Goal: Check status: Check status

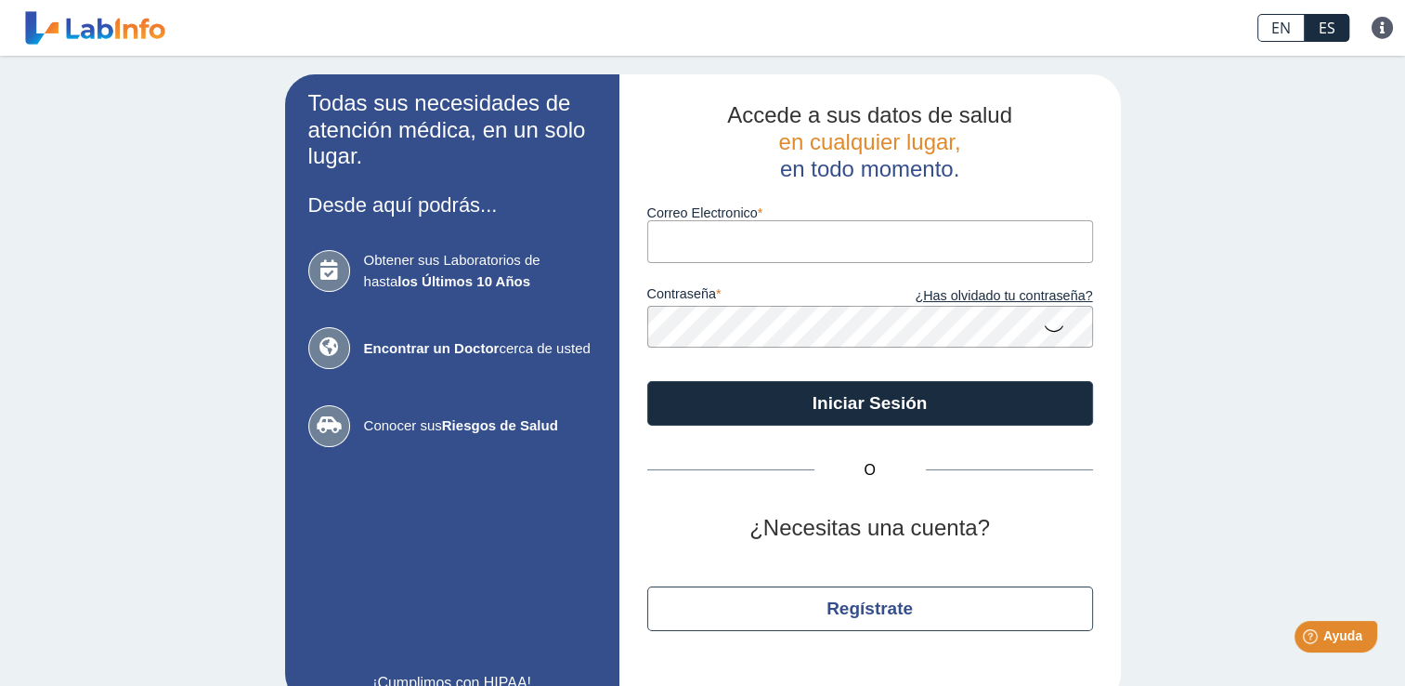
type input "wandaliz1993@gmail.com"
click at [1045, 333] on icon at bounding box center [1054, 327] width 22 height 36
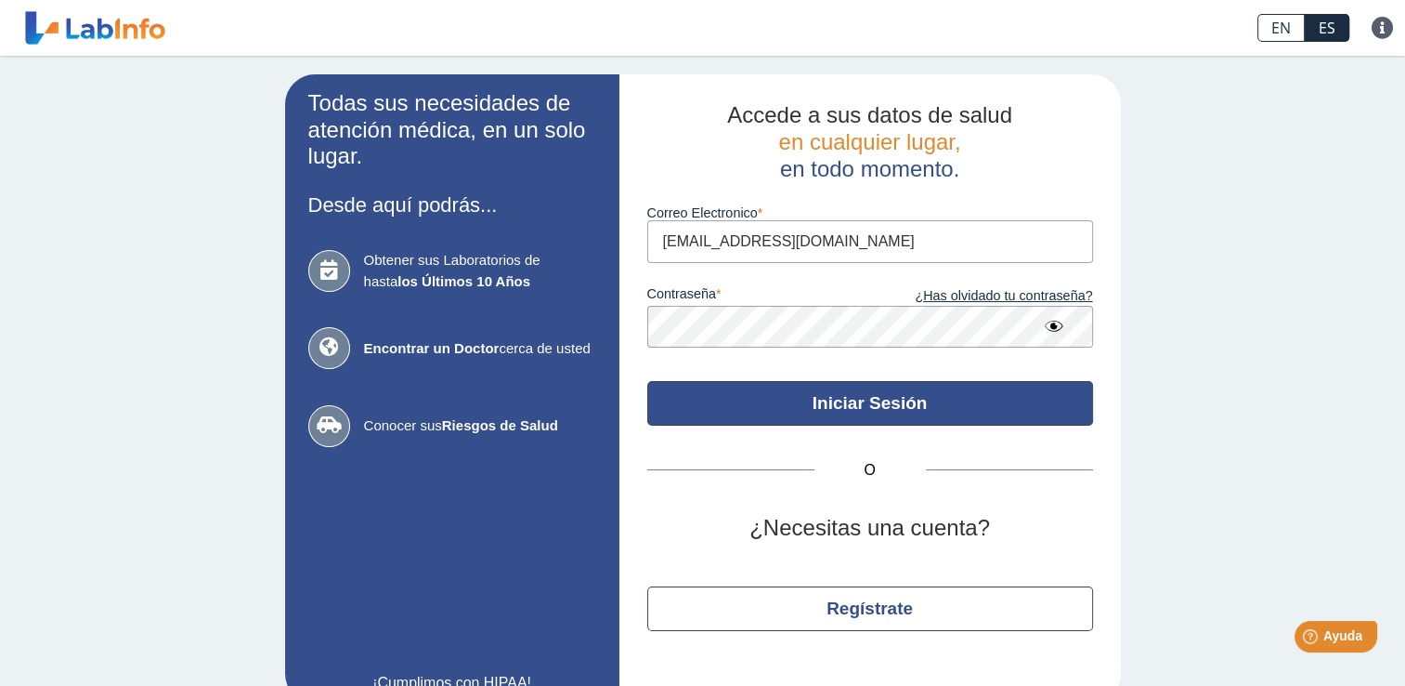
click at [1001, 404] on button "Iniciar Sesión" at bounding box center [870, 403] width 446 height 45
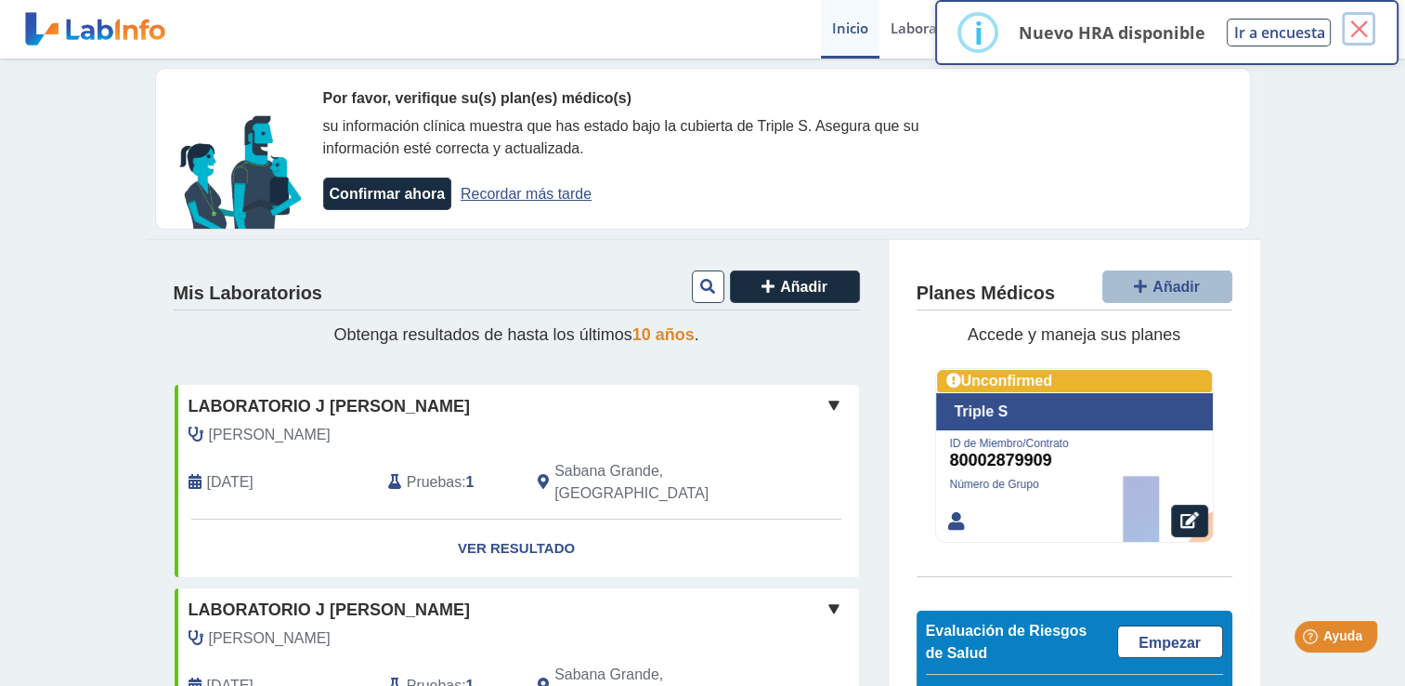
click at [1366, 25] on button "×" at bounding box center [1358, 28] width 33 height 33
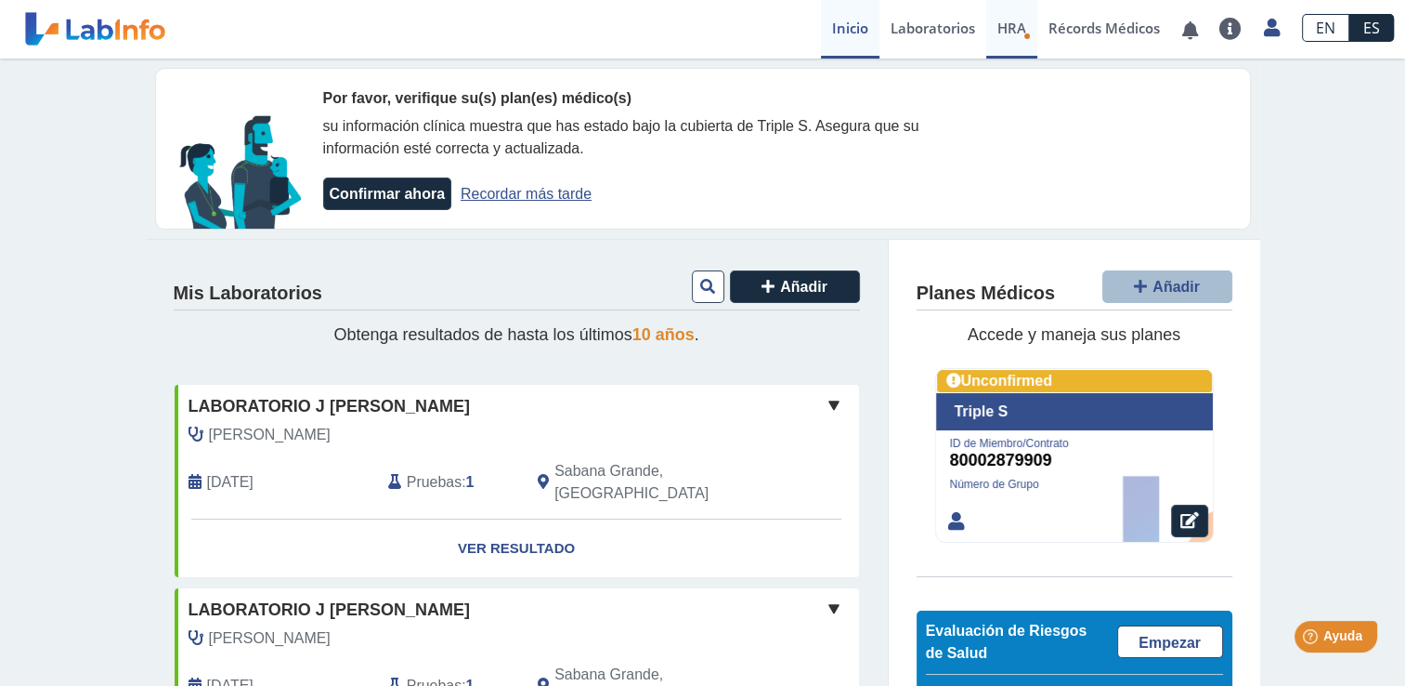
click at [1026, 36] on icon "Health Risk Assessment" at bounding box center [1027, 36] width 7 height 7
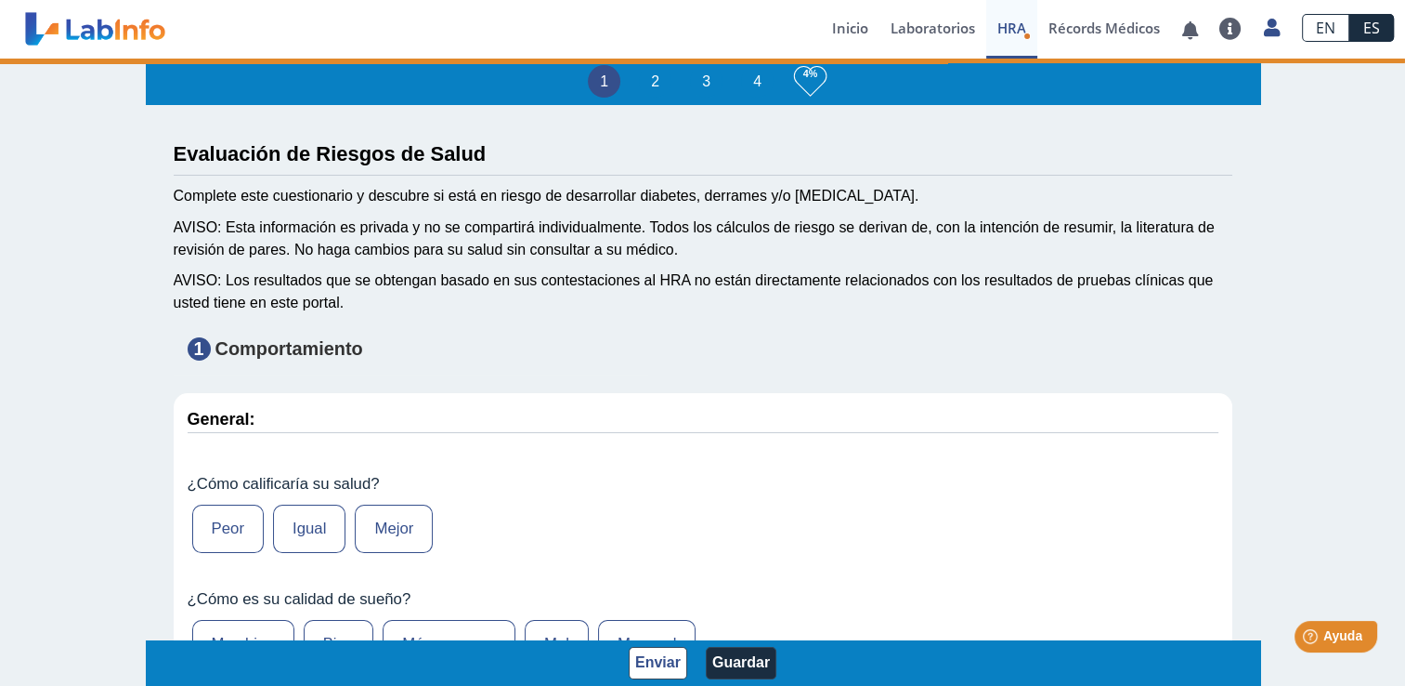
type input "[PERSON_NAME]"
type input "1993-09-27"
select select
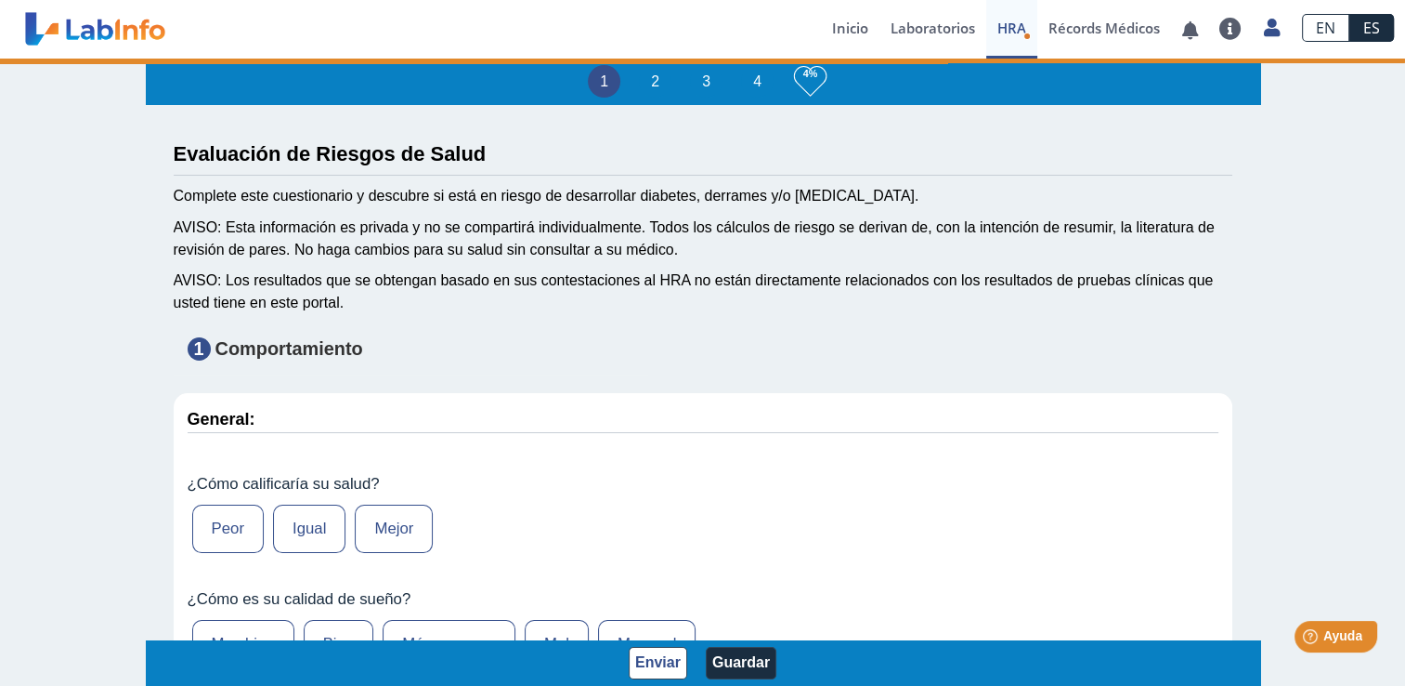
select select
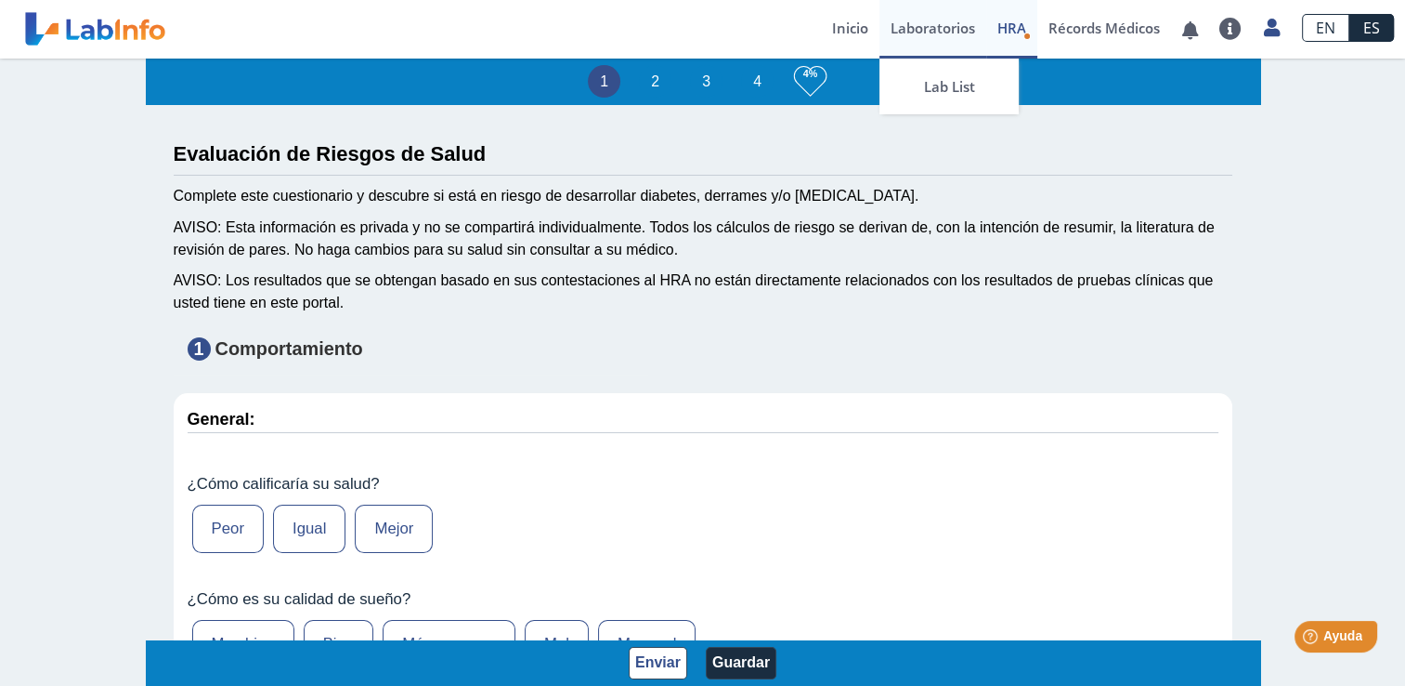
click at [942, 32] on link "Laboratorios" at bounding box center [933, 29] width 107 height 59
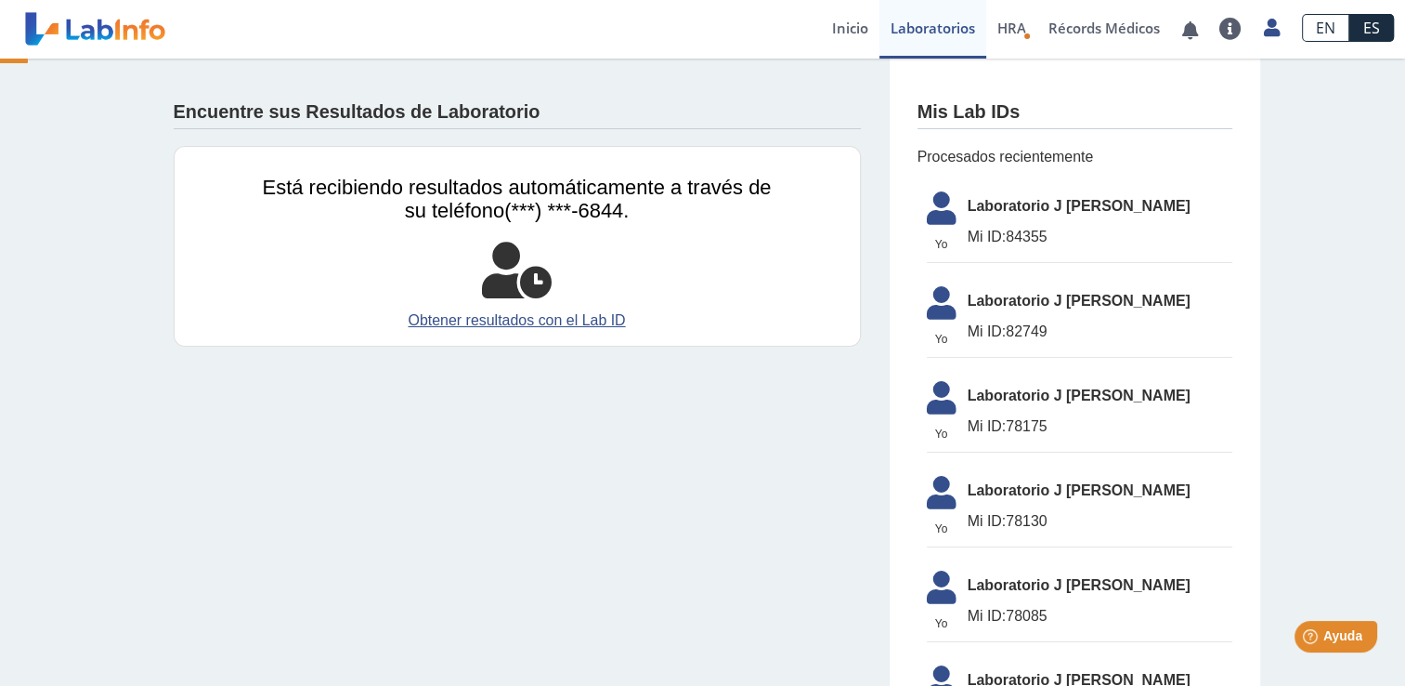
click at [1105, 200] on span "Laboratorio J [PERSON_NAME]" at bounding box center [1100, 206] width 265 height 22
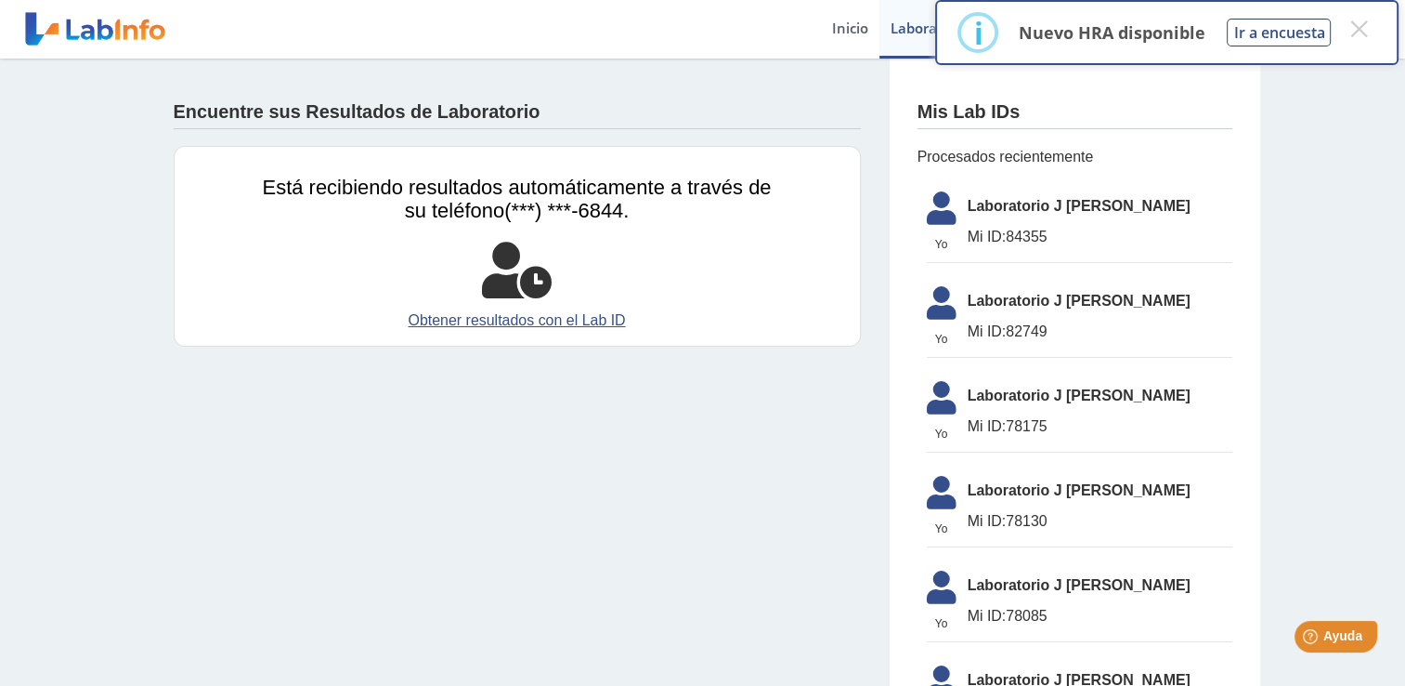
click at [981, 236] on span "Mi ID:" at bounding box center [987, 237] width 39 height 16
click at [1353, 31] on button "×" at bounding box center [1358, 28] width 33 height 33
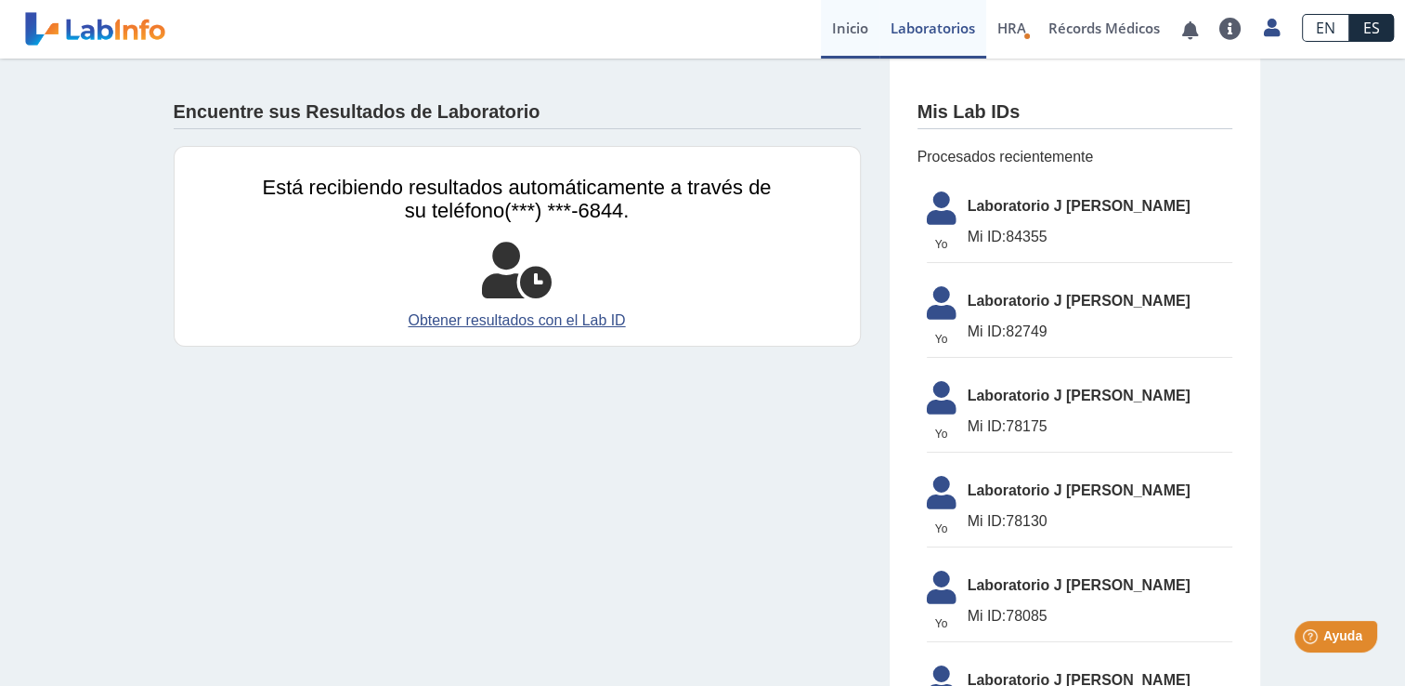
click at [862, 31] on link "Inicio" at bounding box center [850, 29] width 59 height 59
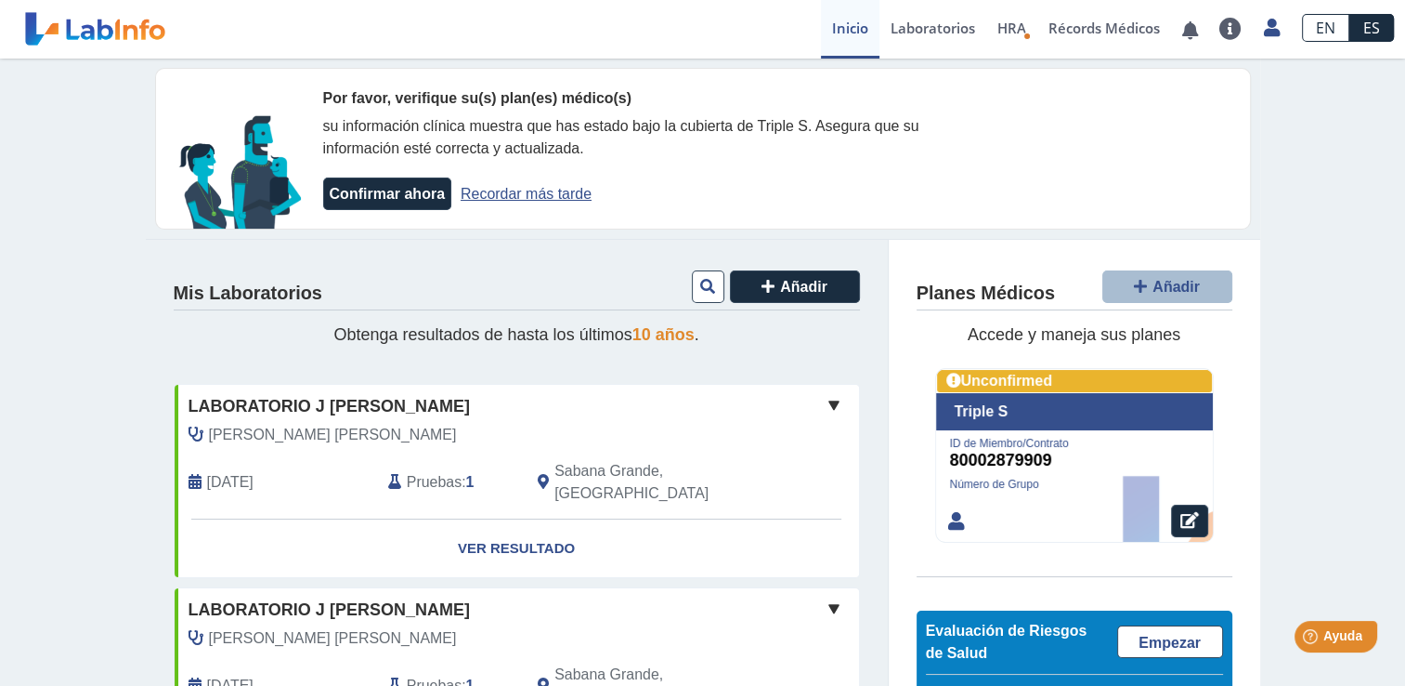
click at [1033, 401] on div at bounding box center [1074, 455] width 277 height 173
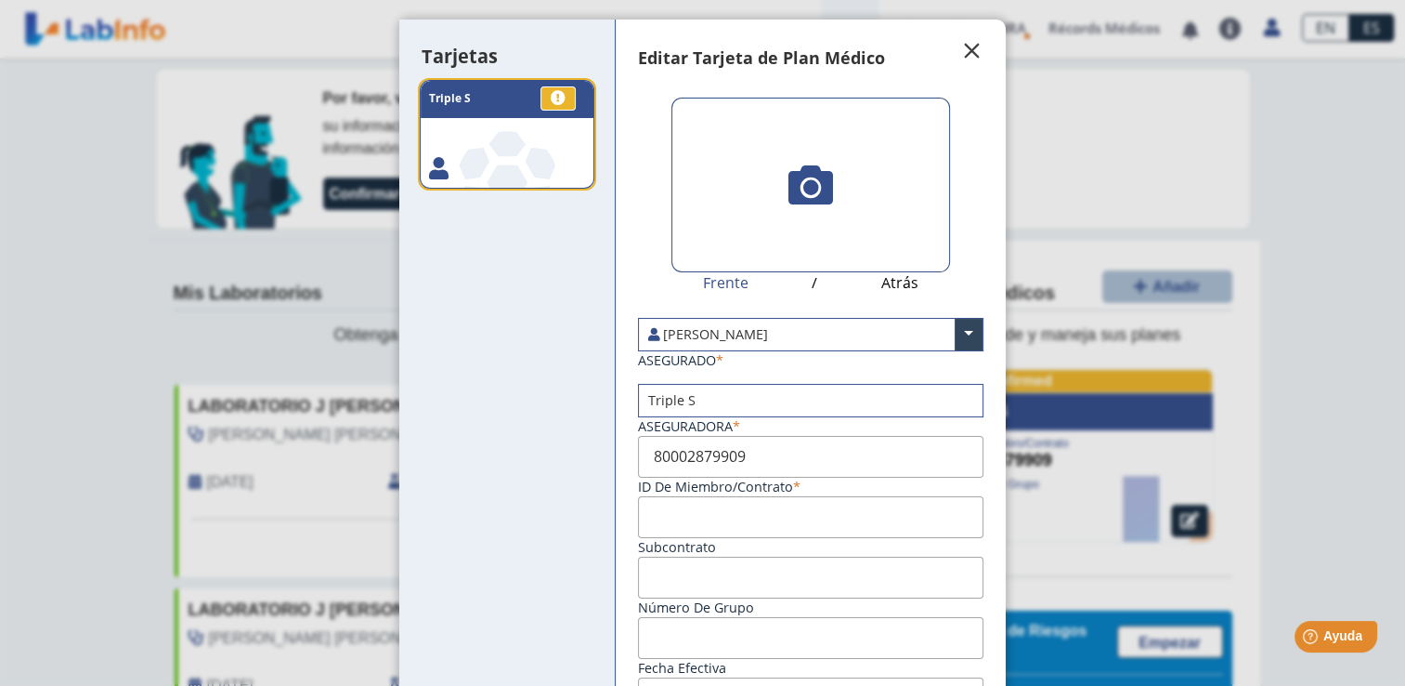
click at [961, 43] on span "" at bounding box center [972, 51] width 22 height 22
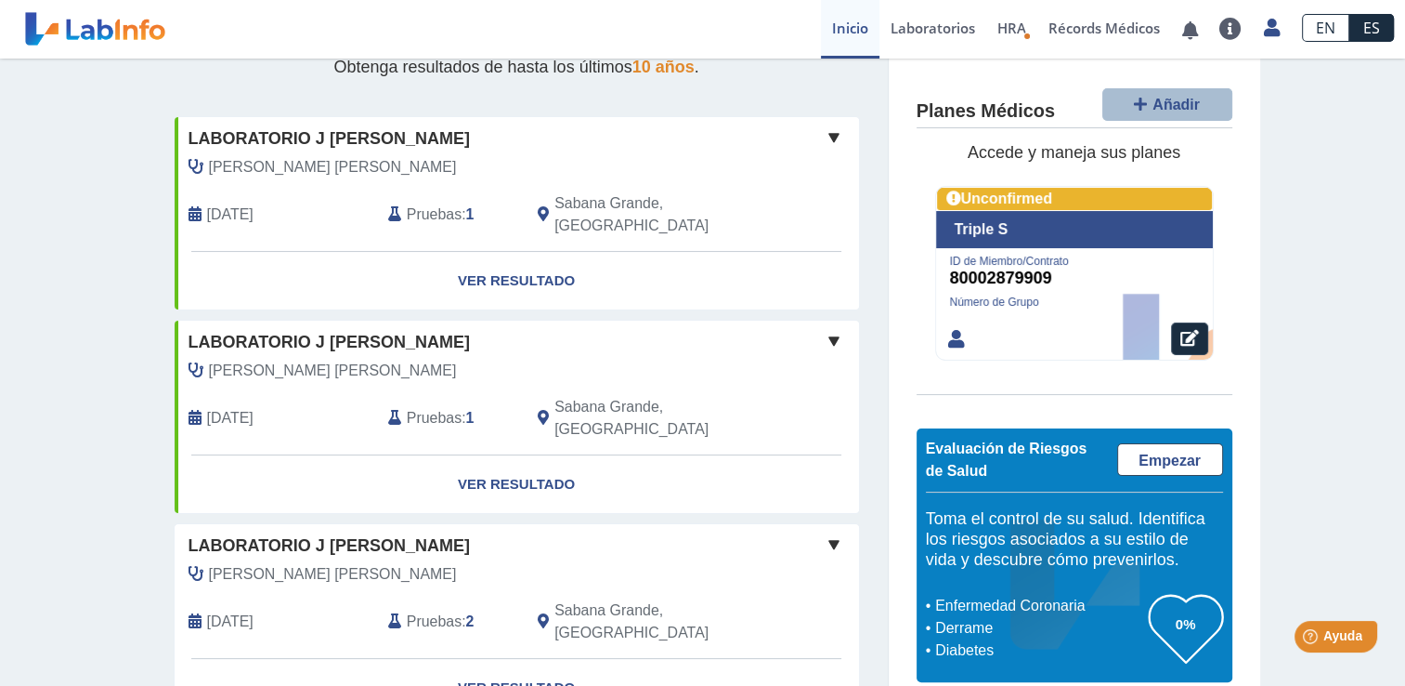
scroll to position [431, 0]
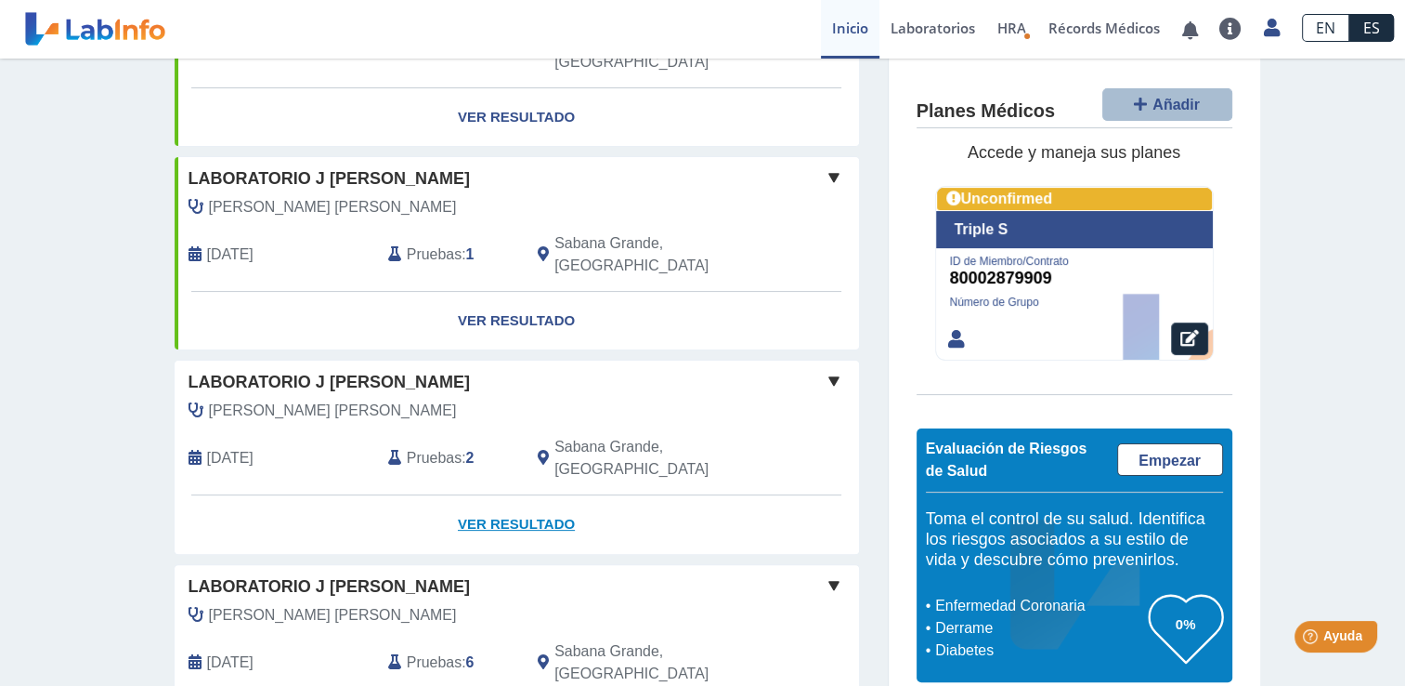
click at [515, 495] on link "Ver Resultado" at bounding box center [517, 524] width 685 height 59
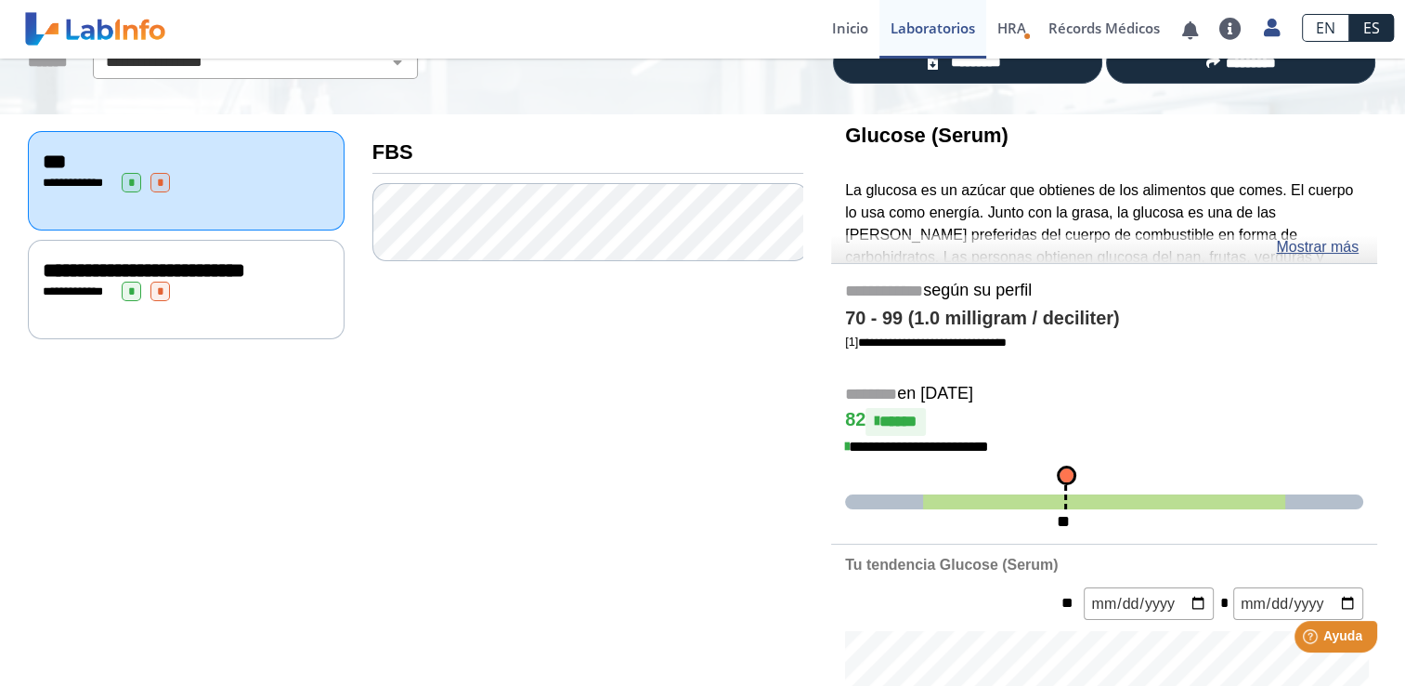
scroll to position [145, 0]
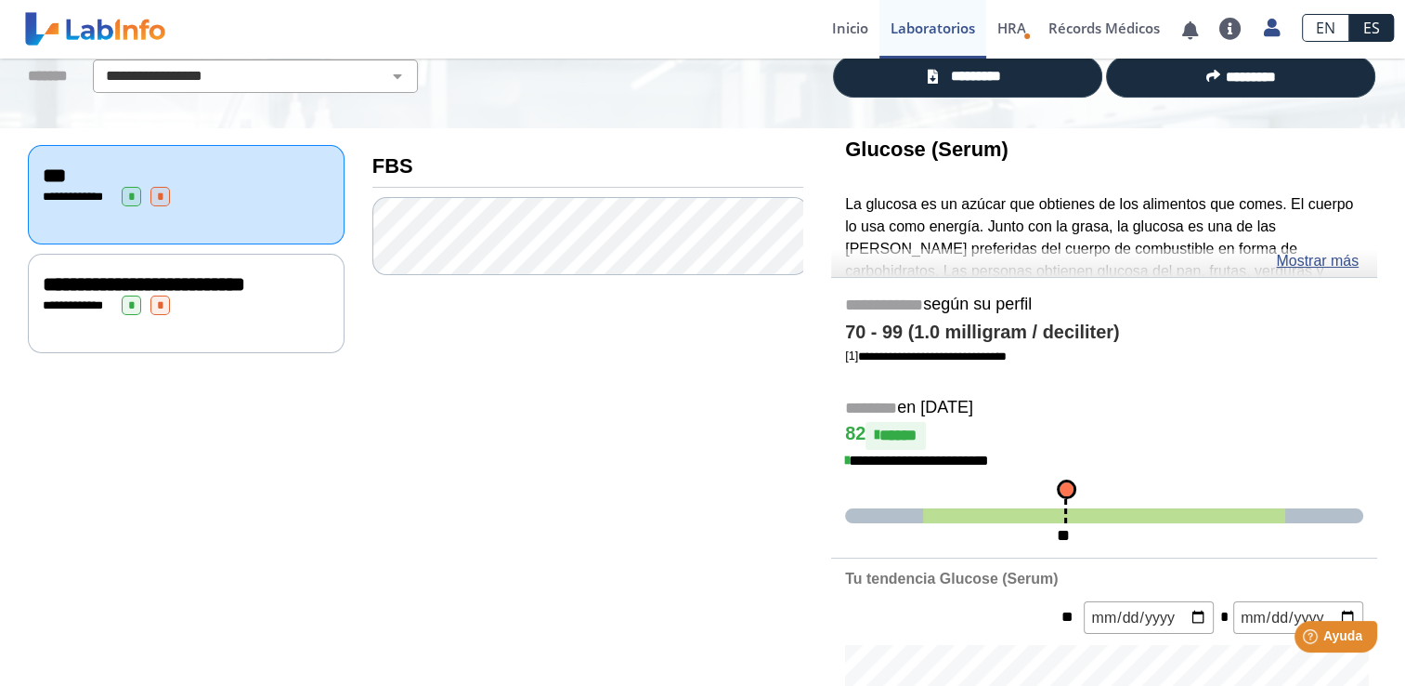
click at [255, 303] on div "**********" at bounding box center [186, 305] width 287 height 20
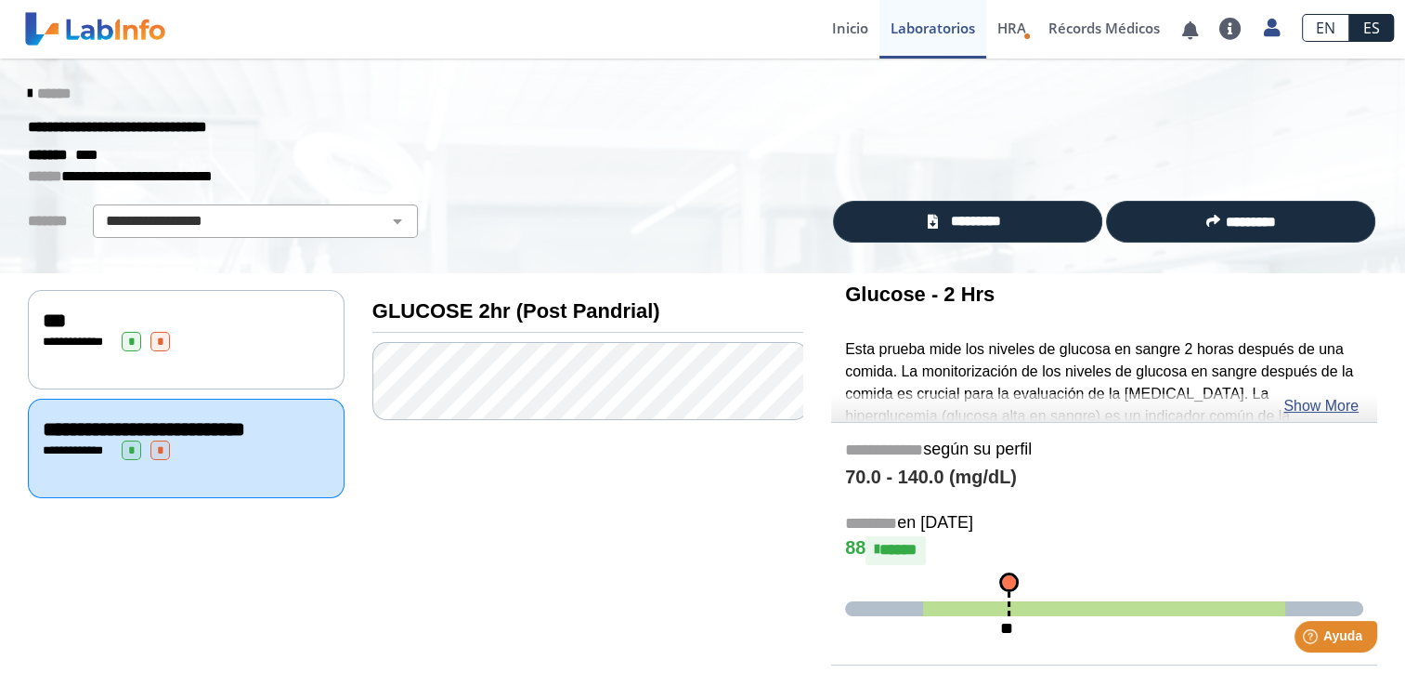
scroll to position [109, 0]
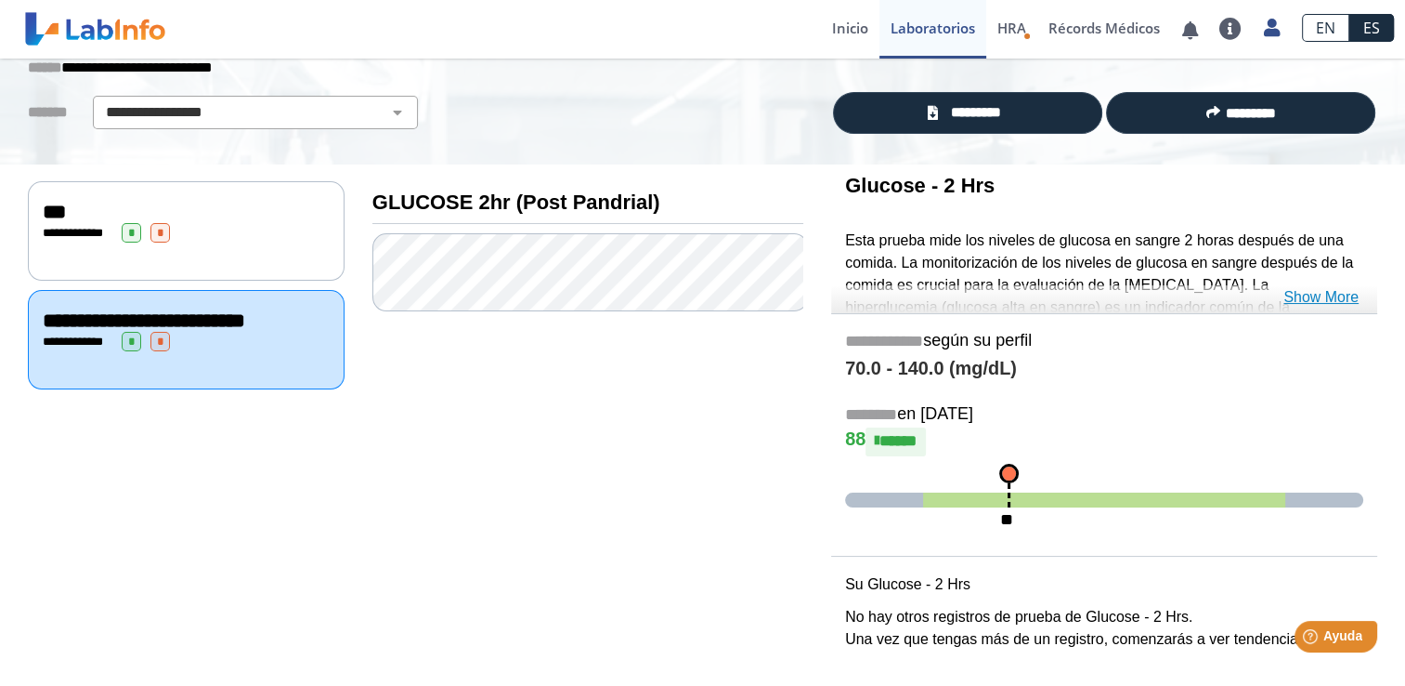
click at [1313, 300] on link "Show More" at bounding box center [1321, 297] width 75 height 22
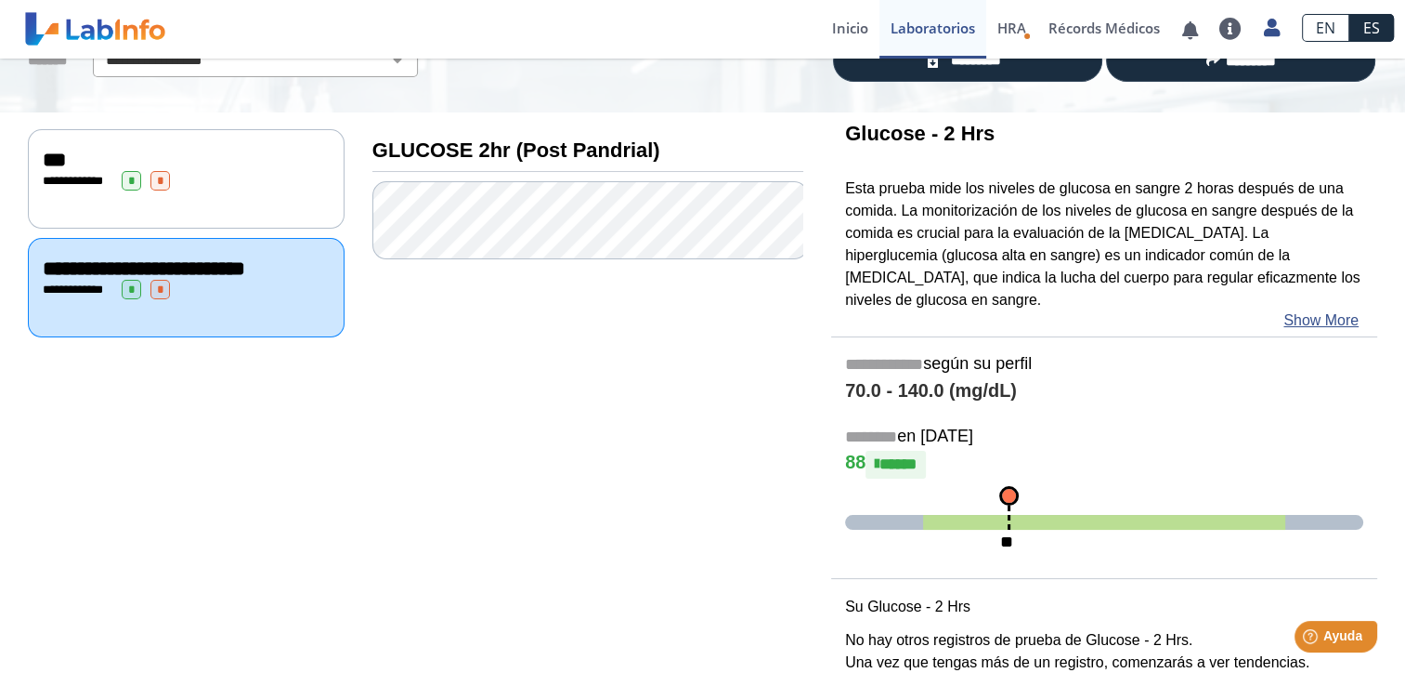
scroll to position [0, 0]
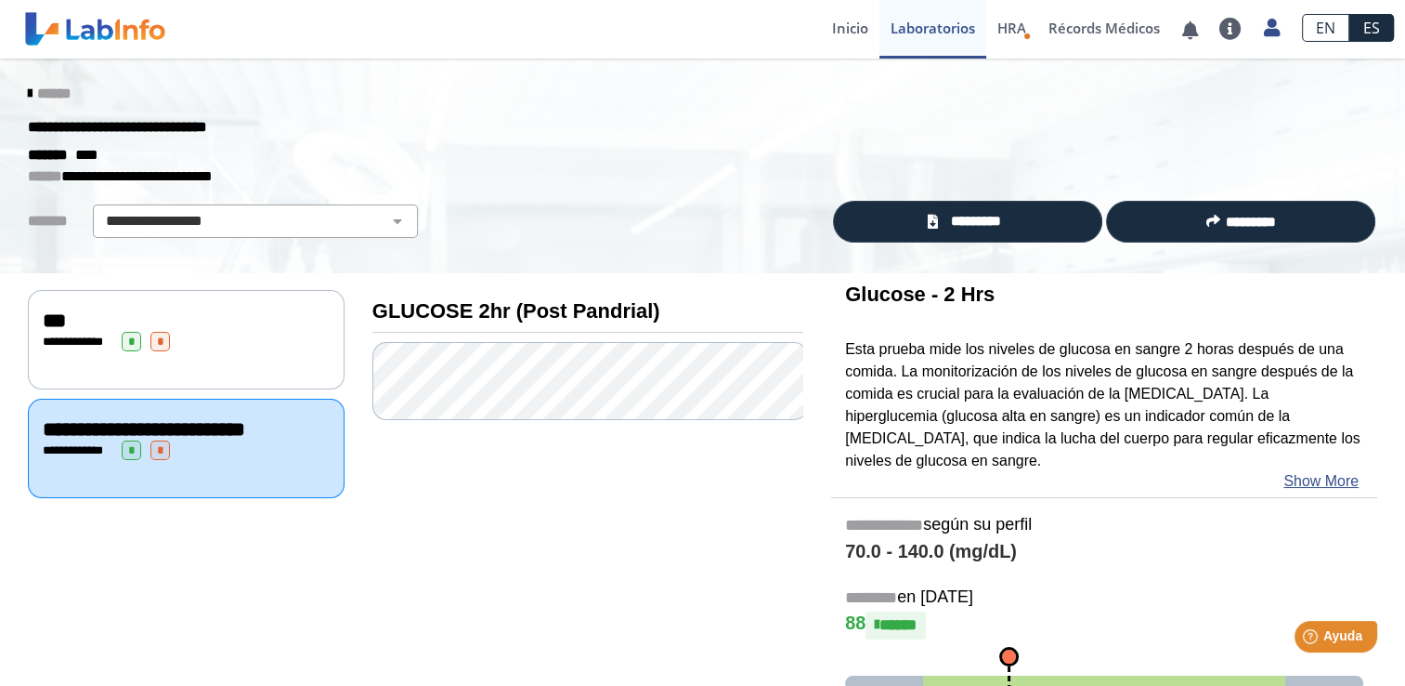
click at [285, 366] on div "**********" at bounding box center [186, 339] width 317 height 99
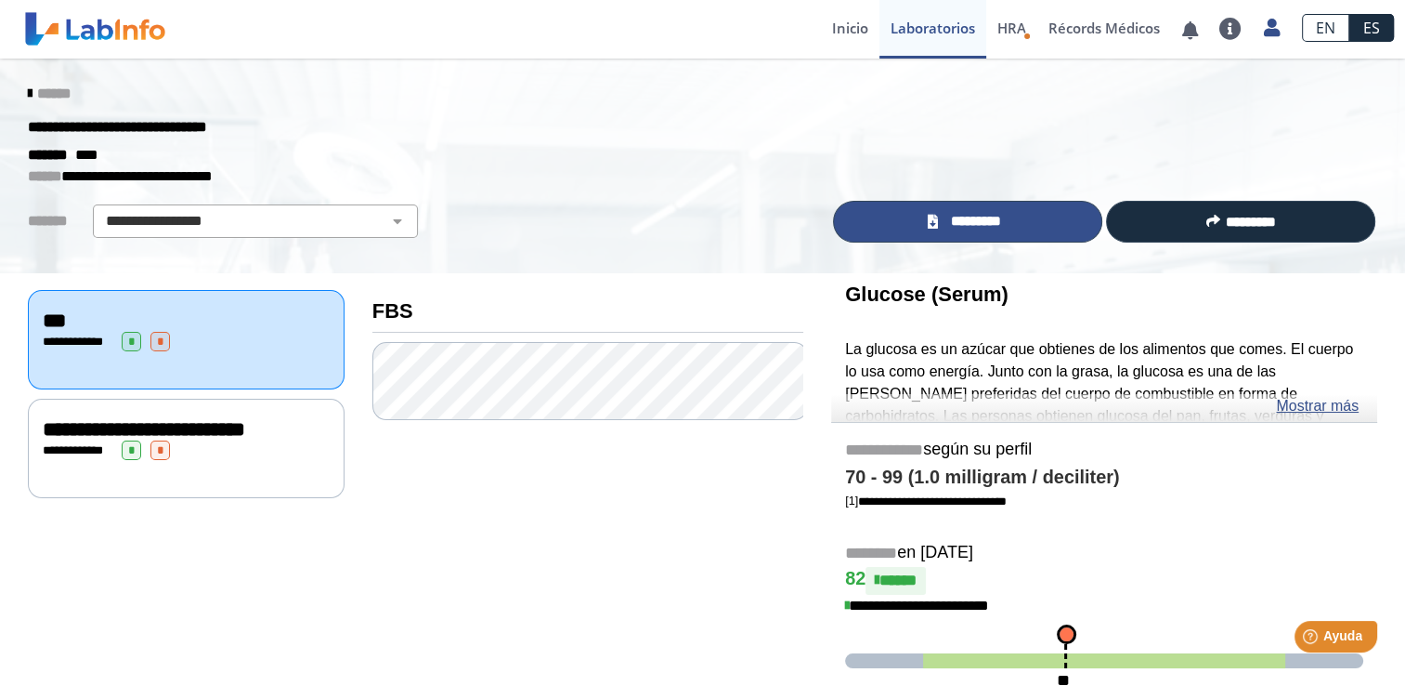
click at [880, 221] on link "*********" at bounding box center [967, 222] width 269 height 42
